Goal: Check status

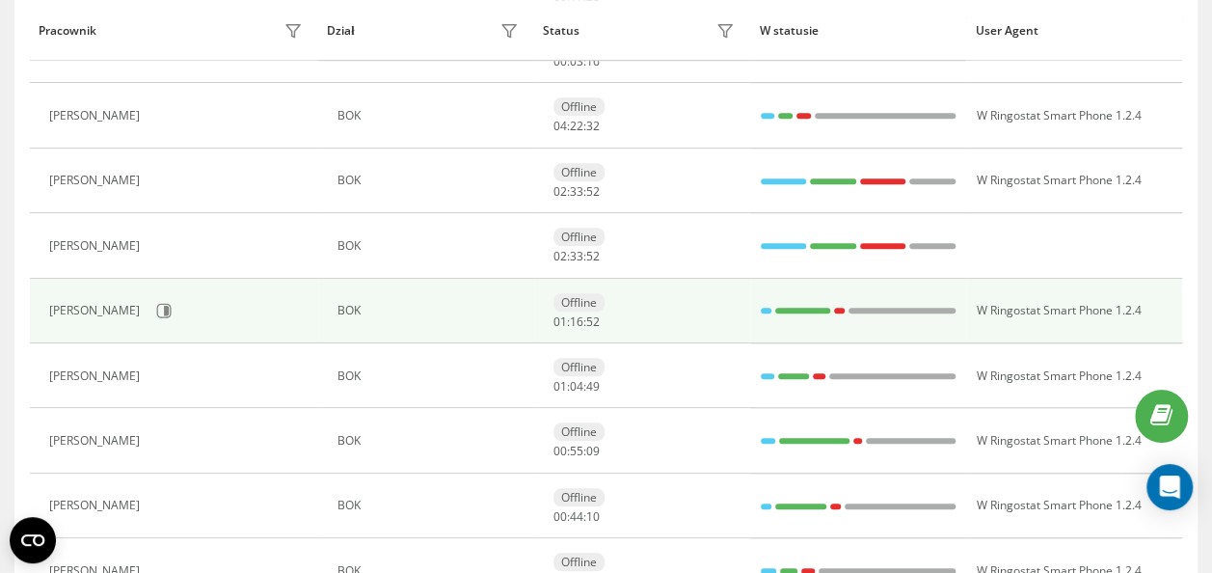
scroll to position [710, 0]
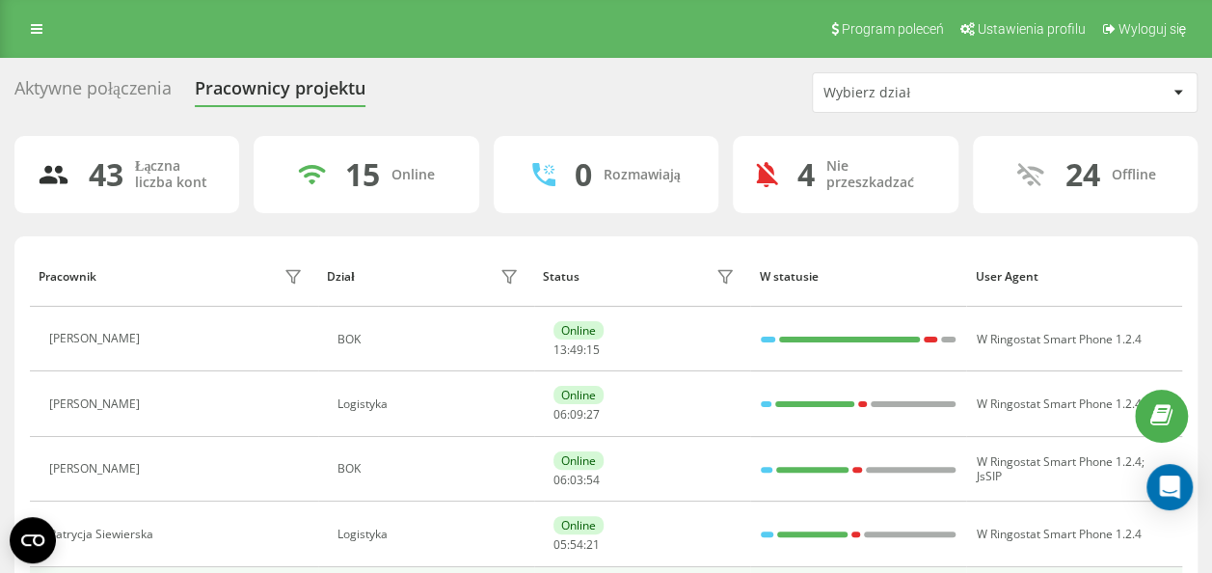
click at [950, 93] on div "Wybierz dział" at bounding box center [939, 93] width 231 height 16
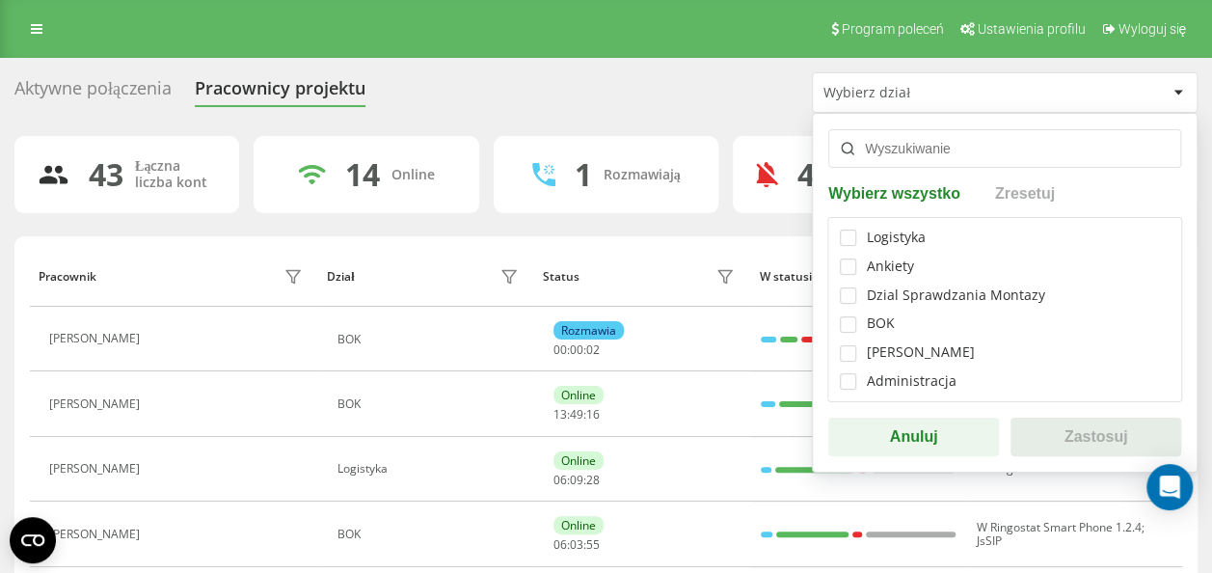
click at [856, 326] on div "BOK" at bounding box center [1005, 323] width 330 height 16
click at [851, 316] on label at bounding box center [848, 316] width 16 height 0
checkbox input "true"
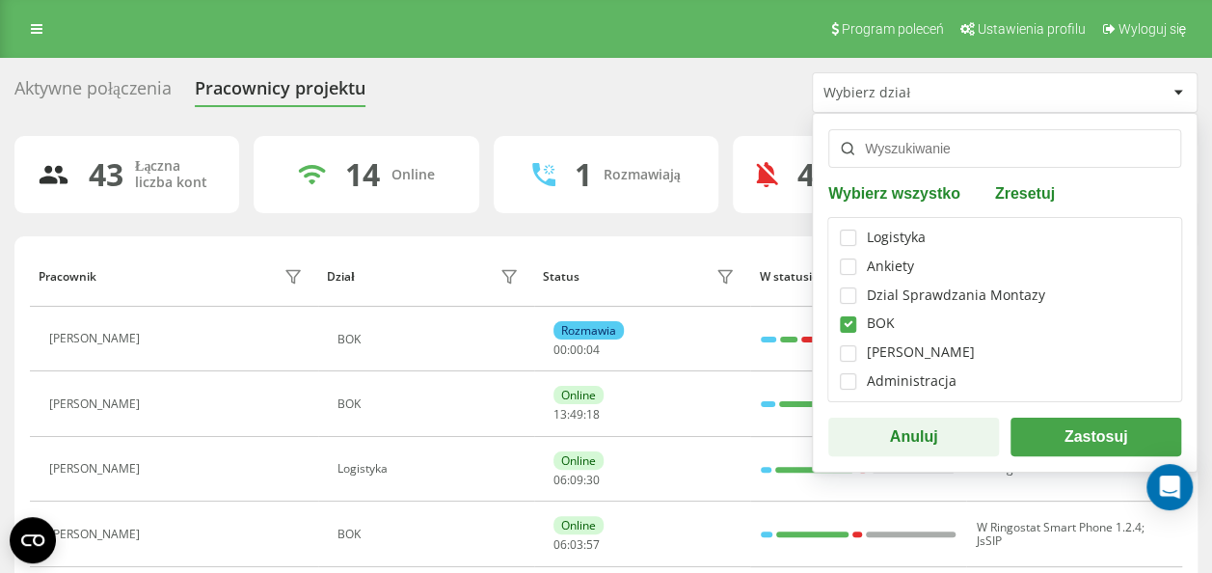
click at [1057, 424] on button "Zastosuj" at bounding box center [1096, 437] width 171 height 39
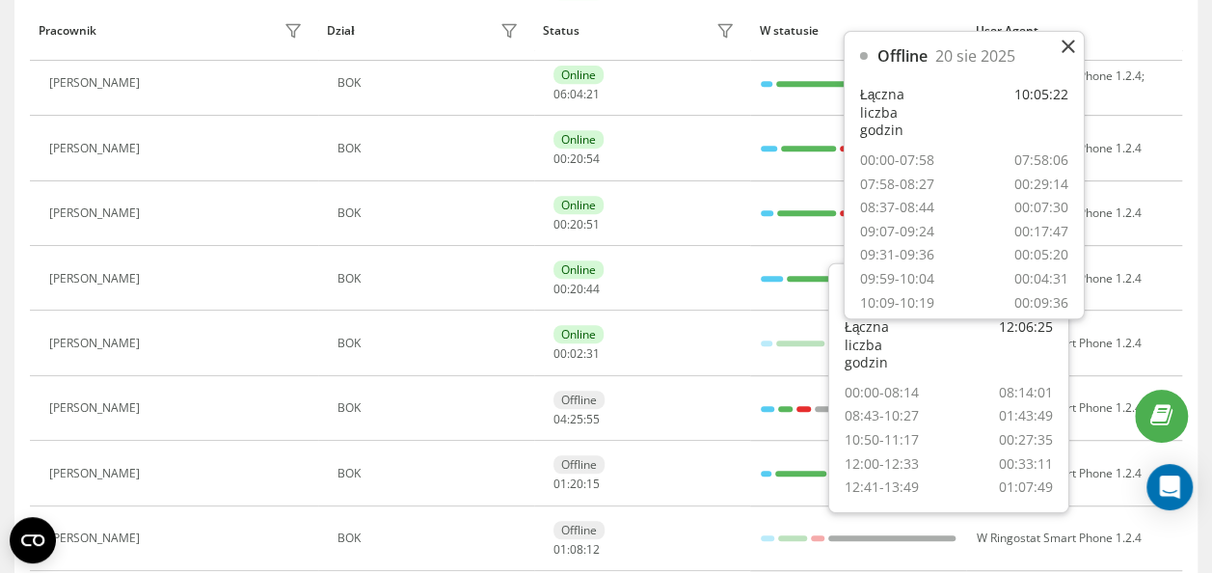
scroll to position [193, 0]
